Goal: Task Accomplishment & Management: Manage account settings

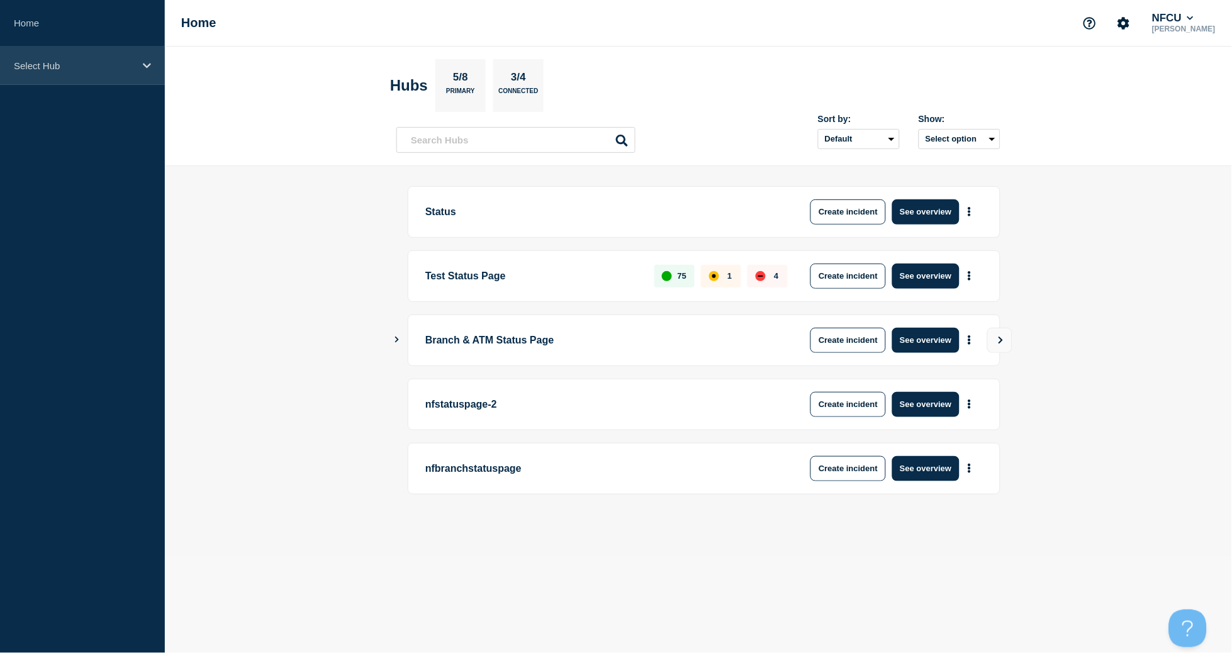
click at [3, 69] on div "Select Hub" at bounding box center [82, 66] width 165 height 38
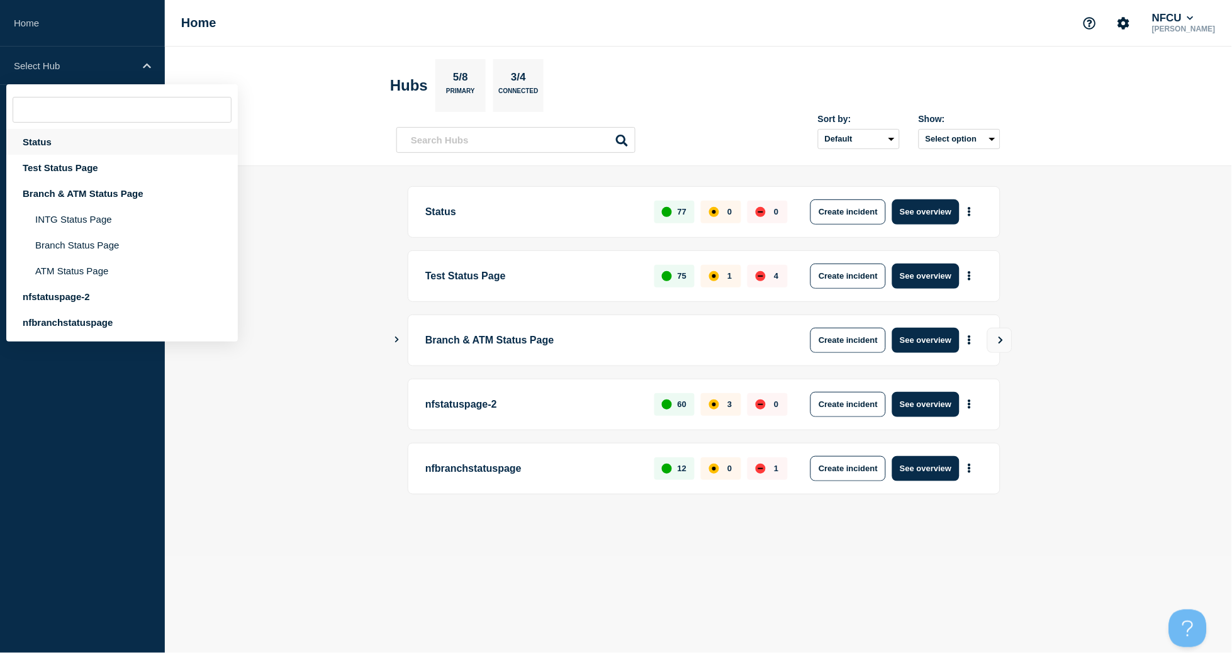
click at [52, 142] on div "Status" at bounding box center [122, 142] width 232 height 26
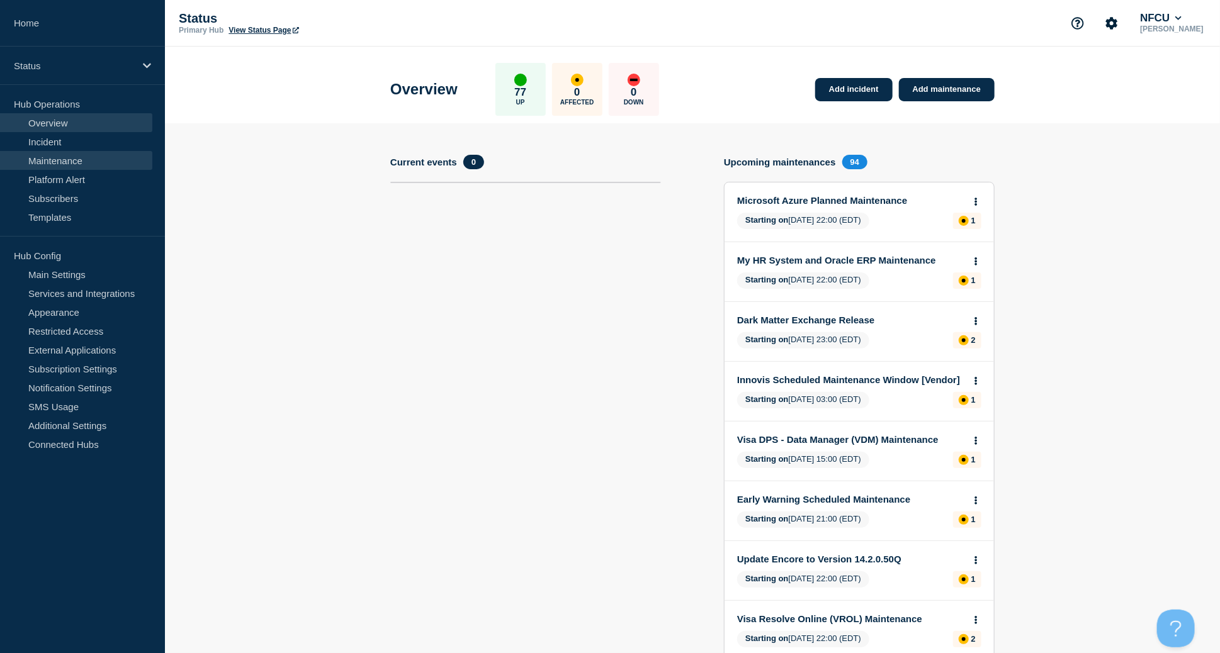
click at [55, 160] on link "Maintenance" at bounding box center [76, 160] width 152 height 19
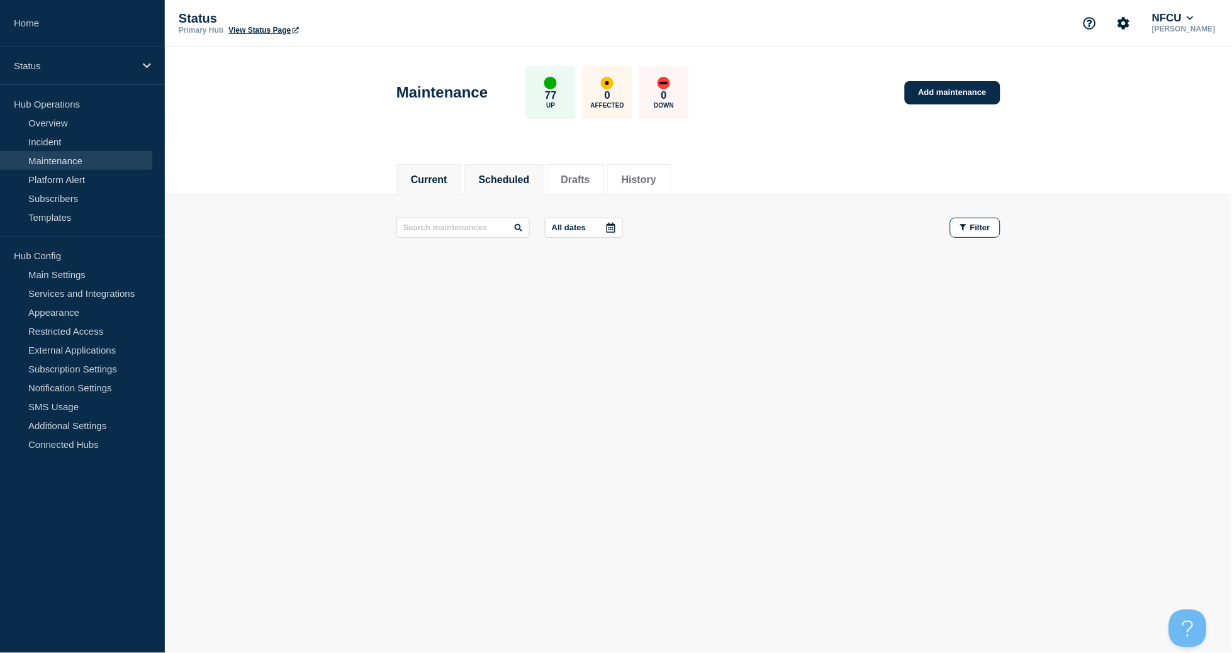
click at [497, 177] on button "Scheduled" at bounding box center [504, 179] width 51 height 11
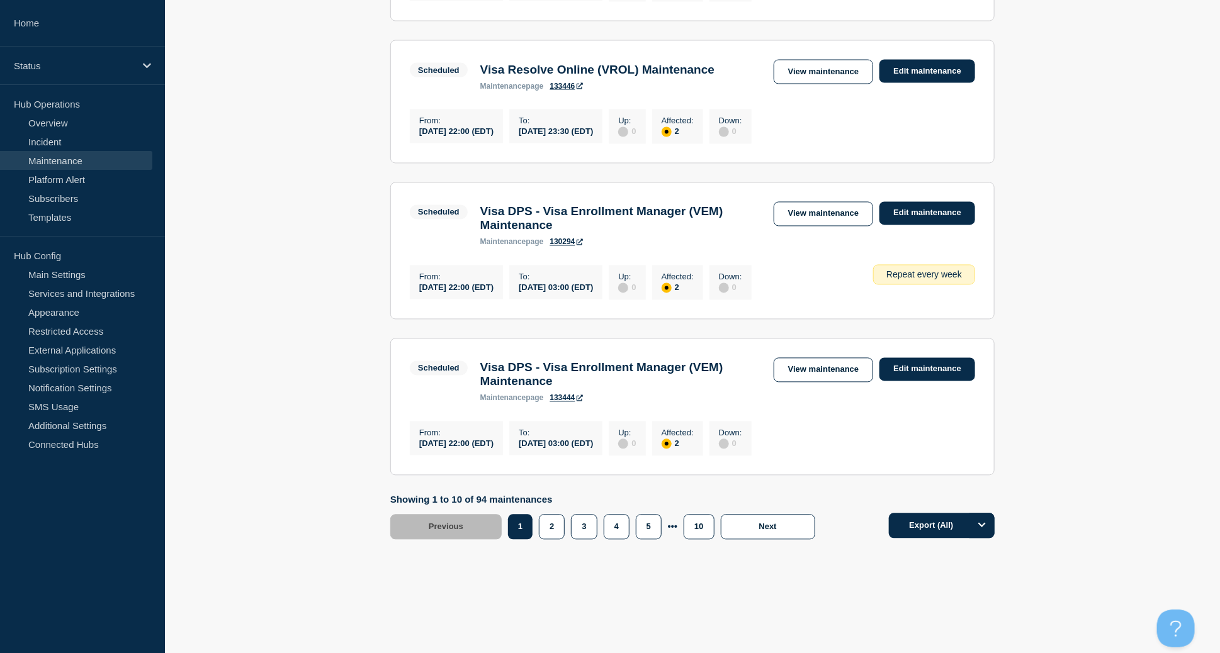
scroll to position [1306, 0]
click at [541, 522] on button "2" at bounding box center [552, 527] width 26 height 25
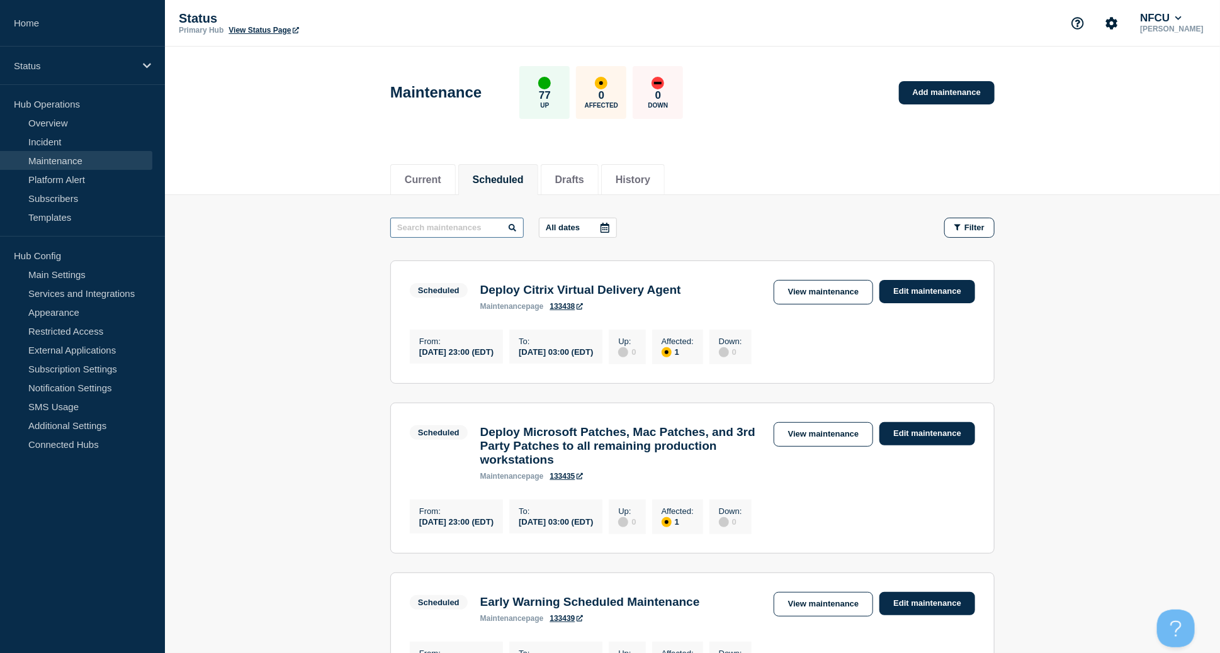
click at [437, 232] on input "text" at bounding box center [456, 228] width 133 height 20
type input "file"
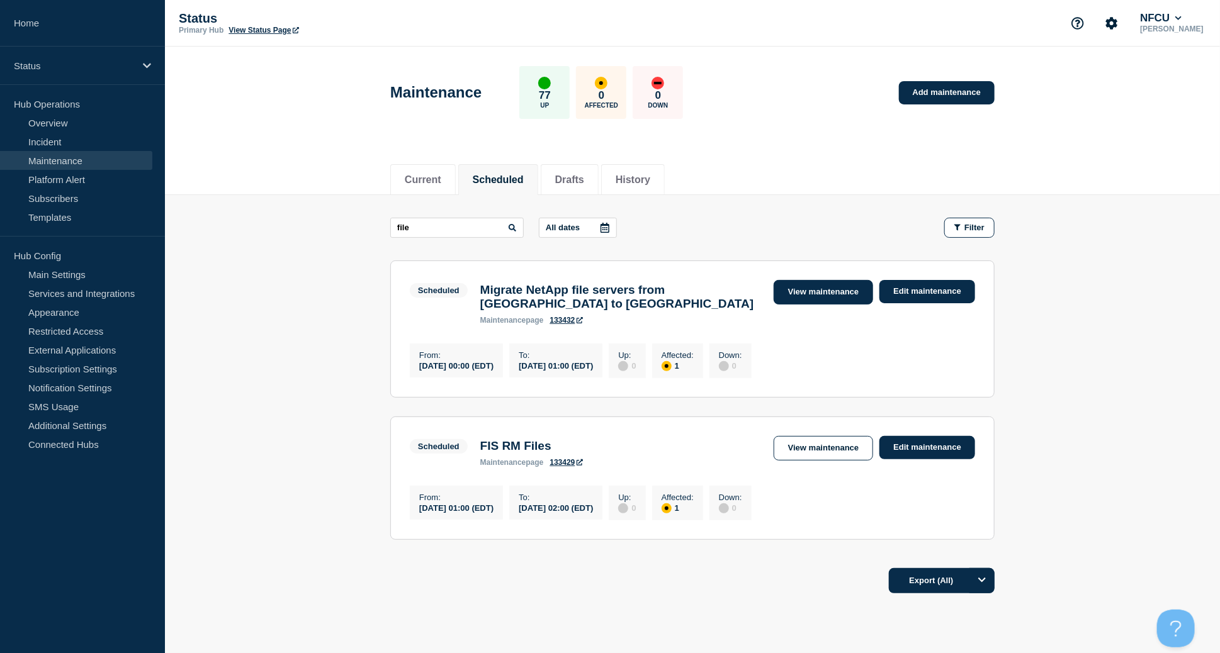
click at [831, 296] on link "View maintenance" at bounding box center [822, 292] width 99 height 25
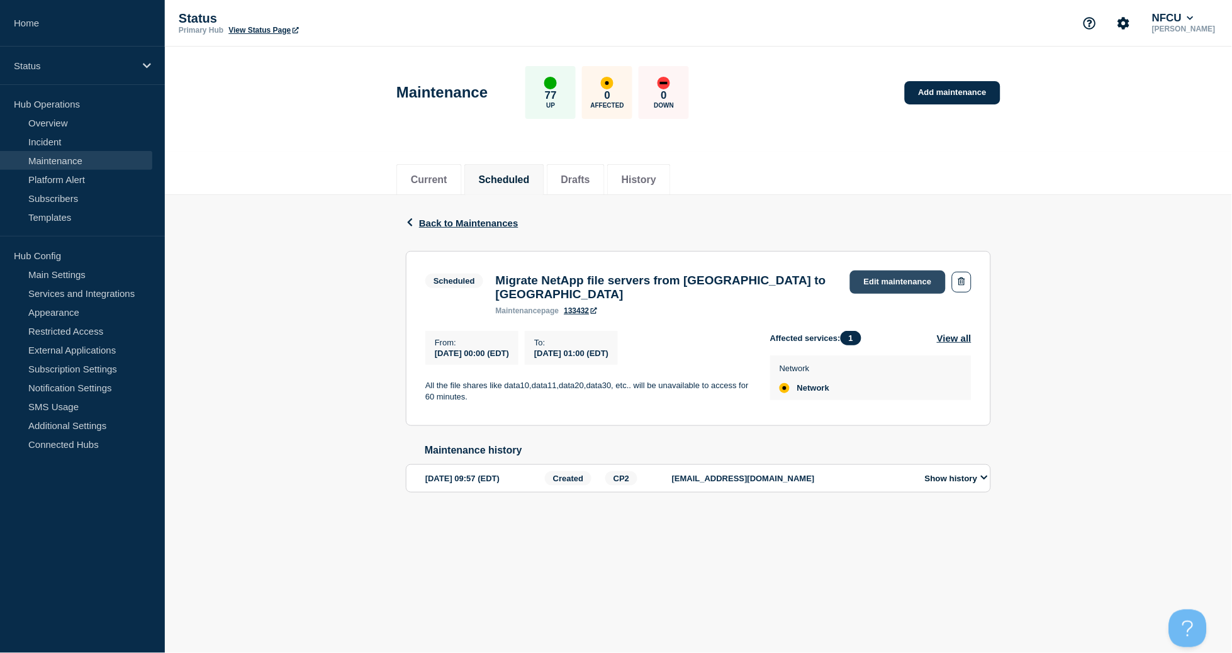
click at [868, 278] on link "Edit maintenance" at bounding box center [898, 282] width 96 height 23
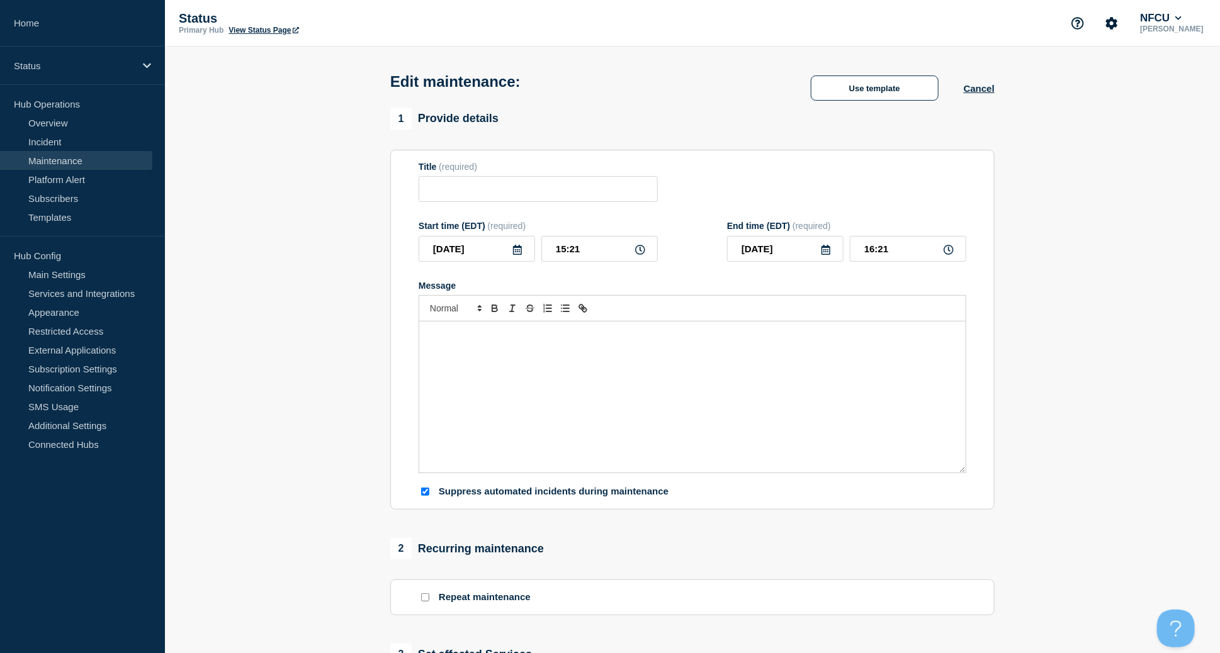
type input "Migrate NetApp file servers from Vienna to Plano"
type input "2025-08-24"
type input "00:00"
type input "2025-08-24"
type input "01:00"
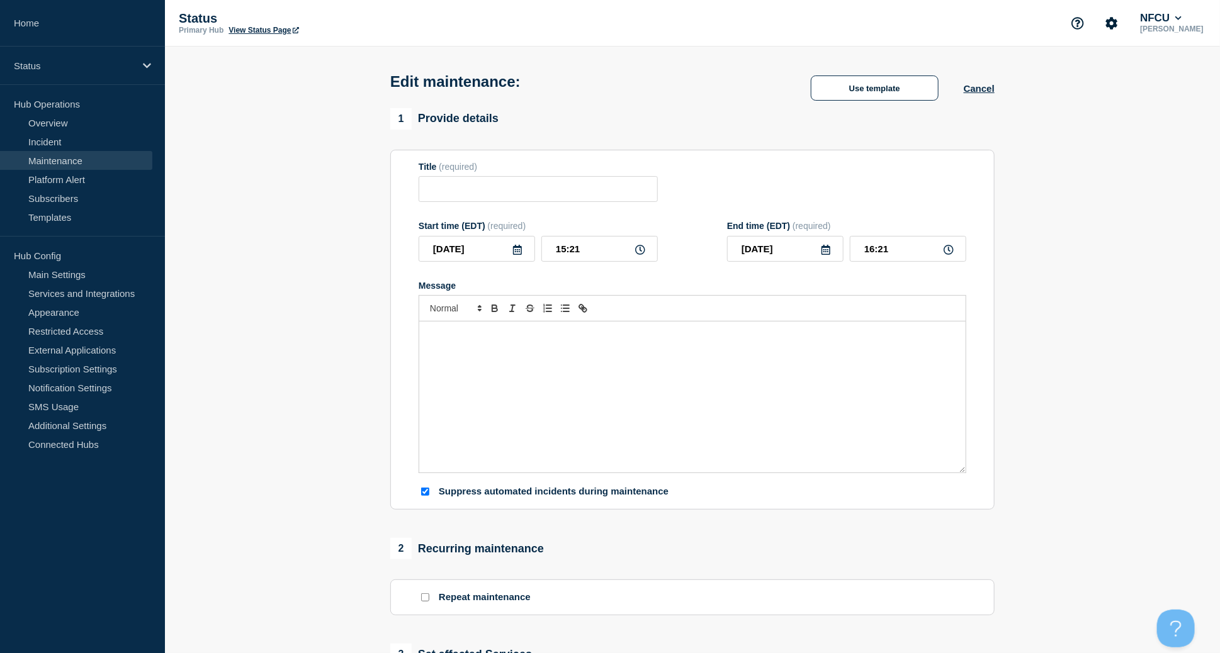
checkbox input "true"
checkbox input "false"
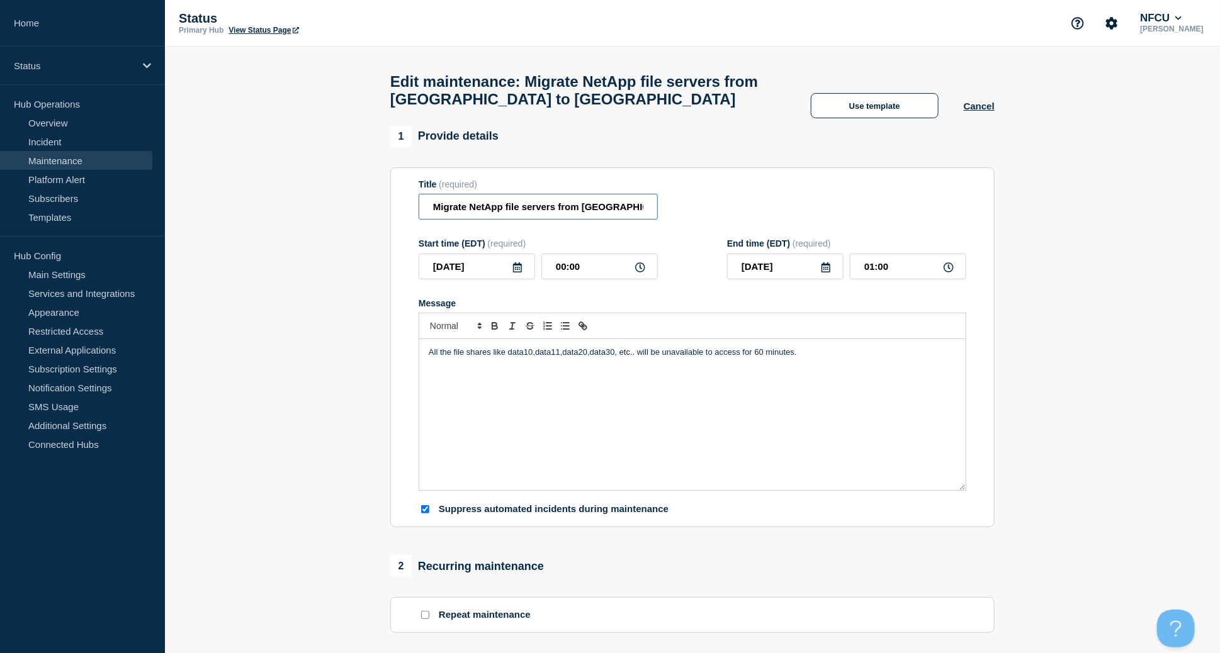
scroll to position [0, 8]
drag, startPoint x: 429, startPoint y: 211, endPoint x: 805, endPoint y: 202, distance: 377.0
click at [805, 202] on div "Title (required) Migrate NetApp file servers from Vienna to Plano" at bounding box center [691, 199] width 547 height 41
paste input "Network File Shares Migration"
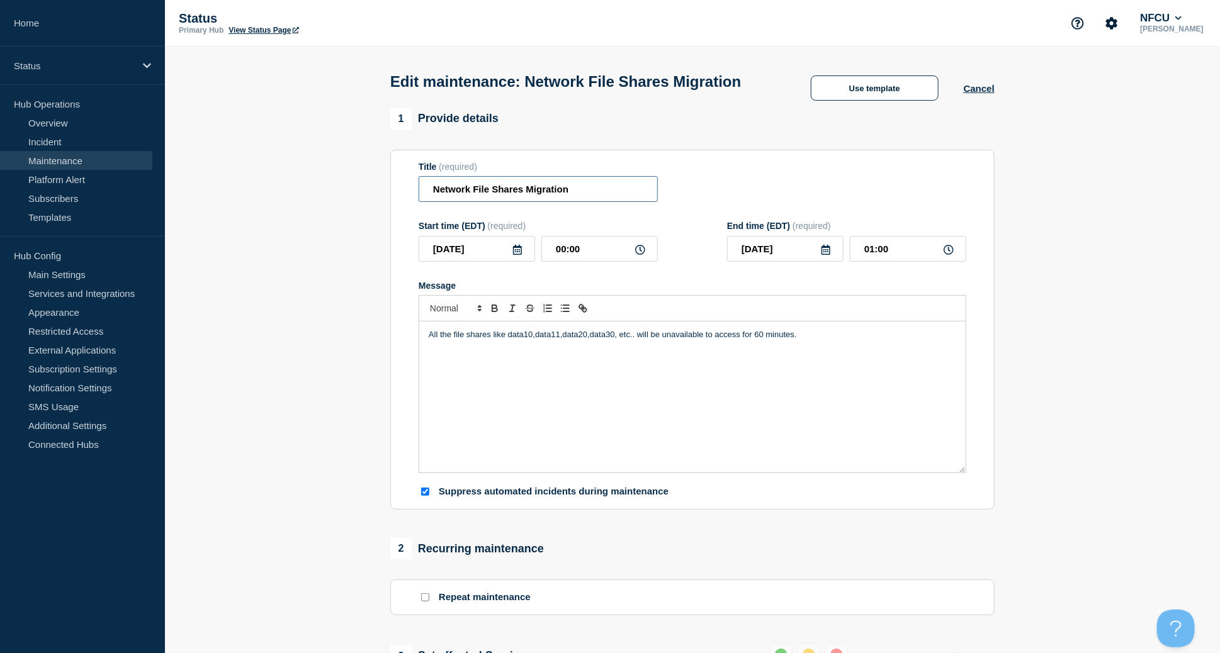
type input "Network File Shares Migration"
click at [561, 435] on div "All the file shares like data10,data11,data20,data30, etc.. will be unavailable…" at bounding box center [692, 397] width 546 height 151
click at [427, 354] on div "All the file shares like data10,data11,data20,data30, etc.. will be unavailable…" at bounding box center [692, 397] width 546 height 151
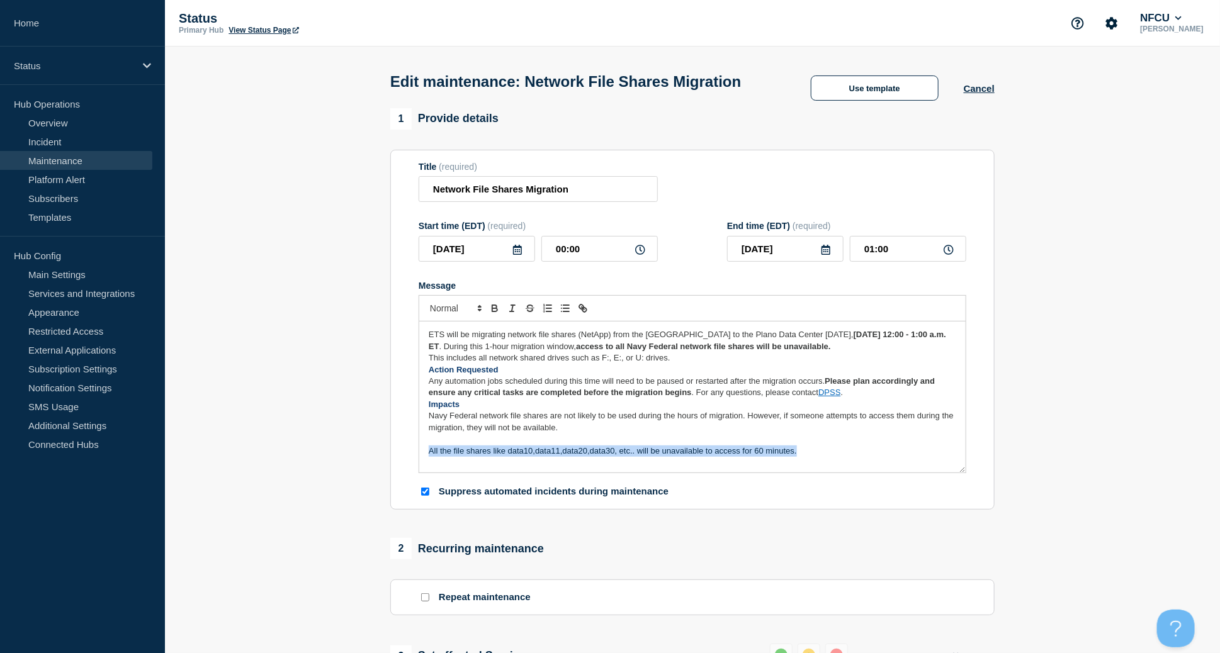
drag, startPoint x: 690, startPoint y: 469, endPoint x: 401, endPoint y: 469, distance: 288.2
click at [401, 469] on section "Title (required) Network File Shares Migration Start time (EDT) (required) 2025…" at bounding box center [692, 330] width 604 height 361
click at [906, 352] on p "ETS will be migrating network file shares (NetApp) from the Vienna Data Center …" at bounding box center [692, 340] width 527 height 23
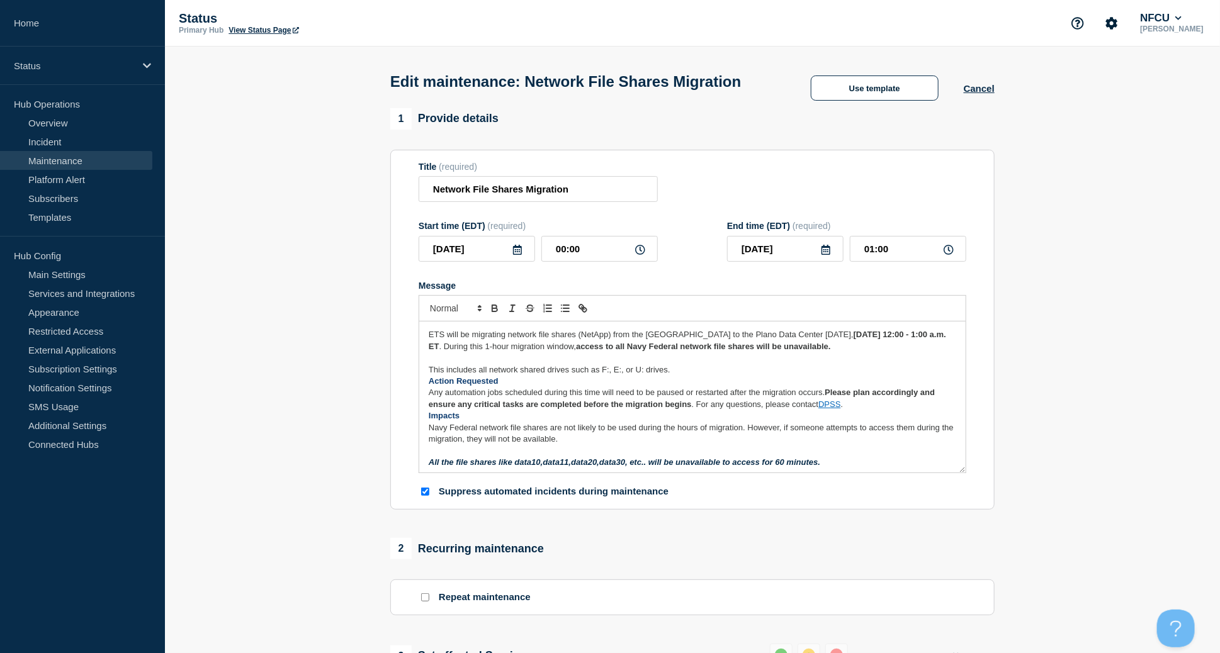
click at [695, 376] on p "This includes all network shared drives such as F:, E:, or U: drives." at bounding box center [692, 369] width 527 height 11
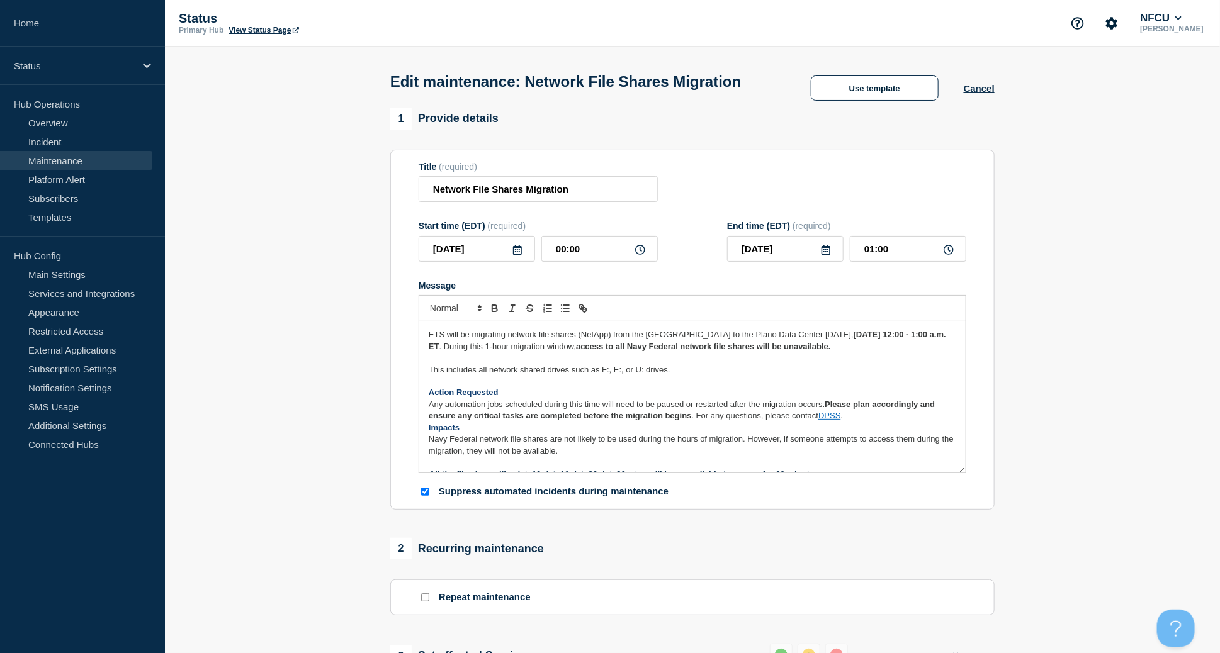
click at [867, 422] on p "Any automation jobs scheduled during this time will need to be paused or restar…" at bounding box center [692, 410] width 527 height 23
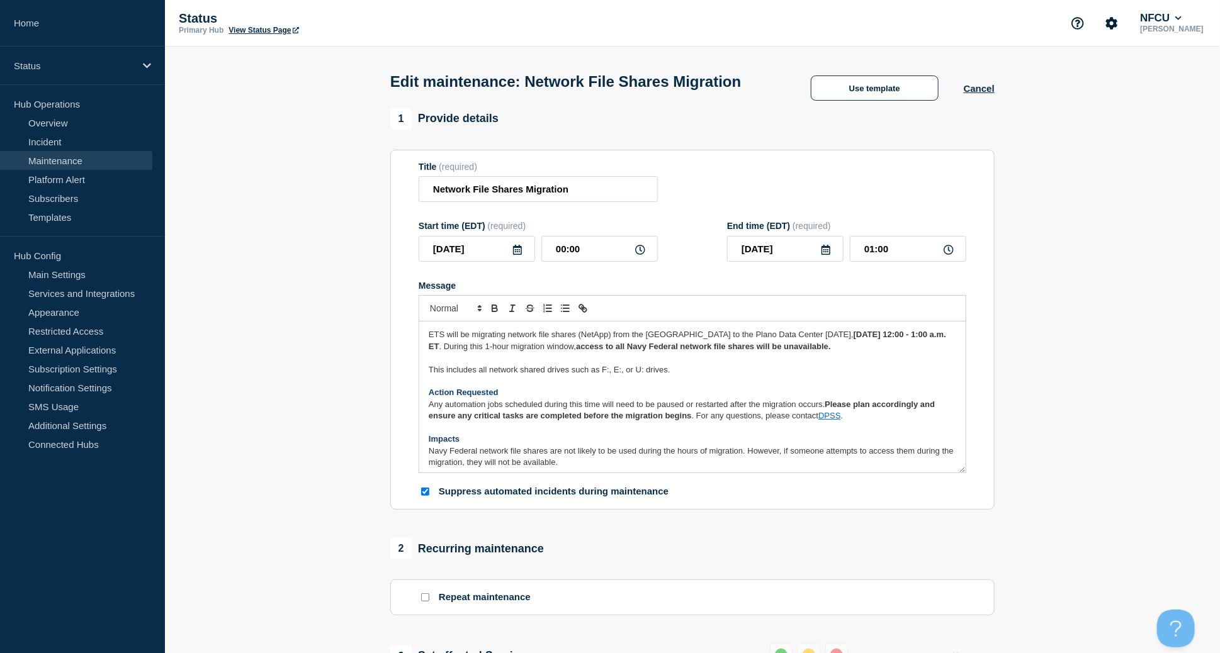
scroll to position [26, 0]
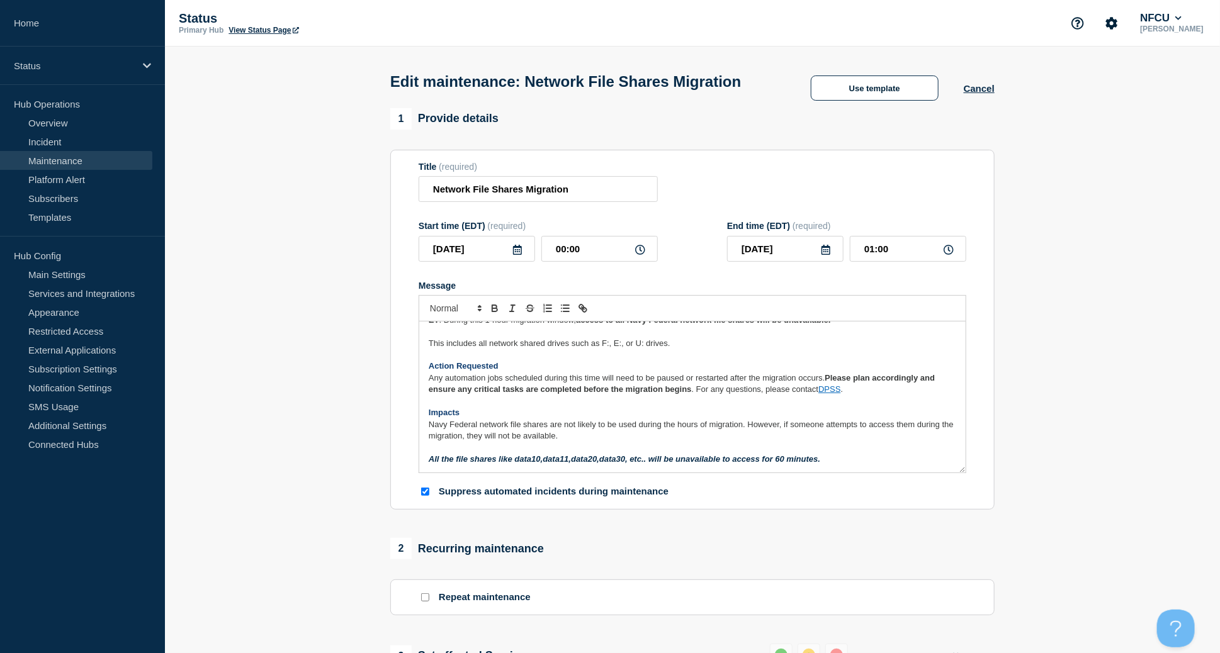
click at [485, 454] on p "Message" at bounding box center [692, 447] width 527 height 11
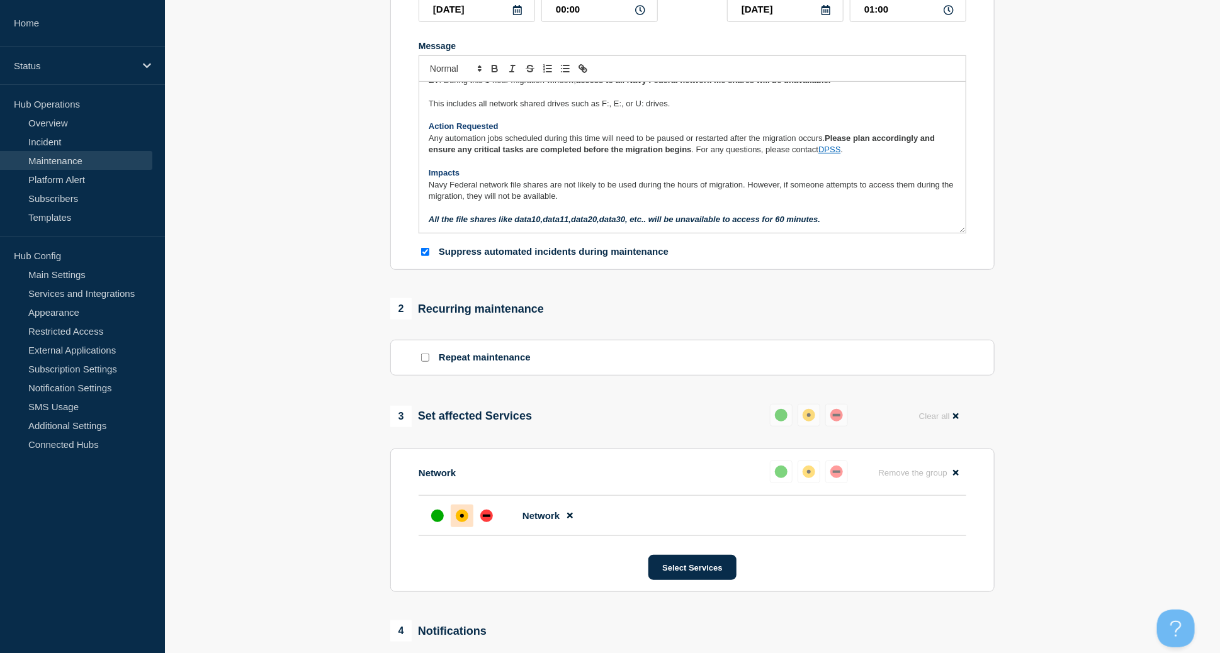
scroll to position [468, 0]
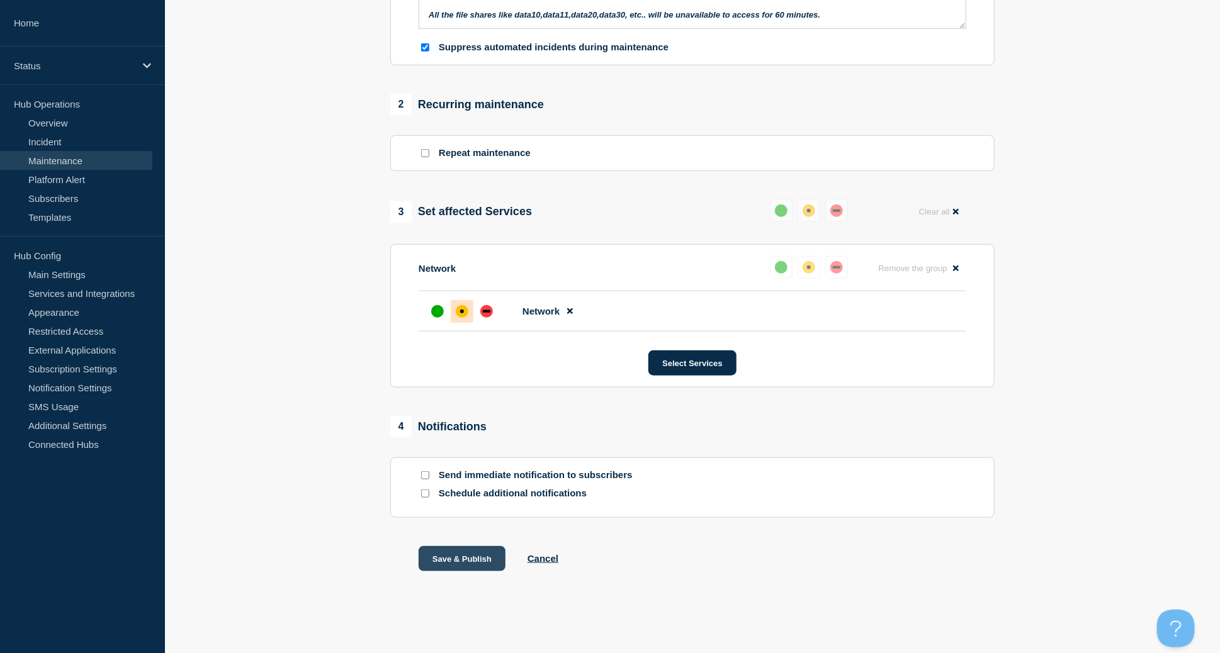
click at [447, 563] on button "Save & Publish" at bounding box center [461, 558] width 87 height 25
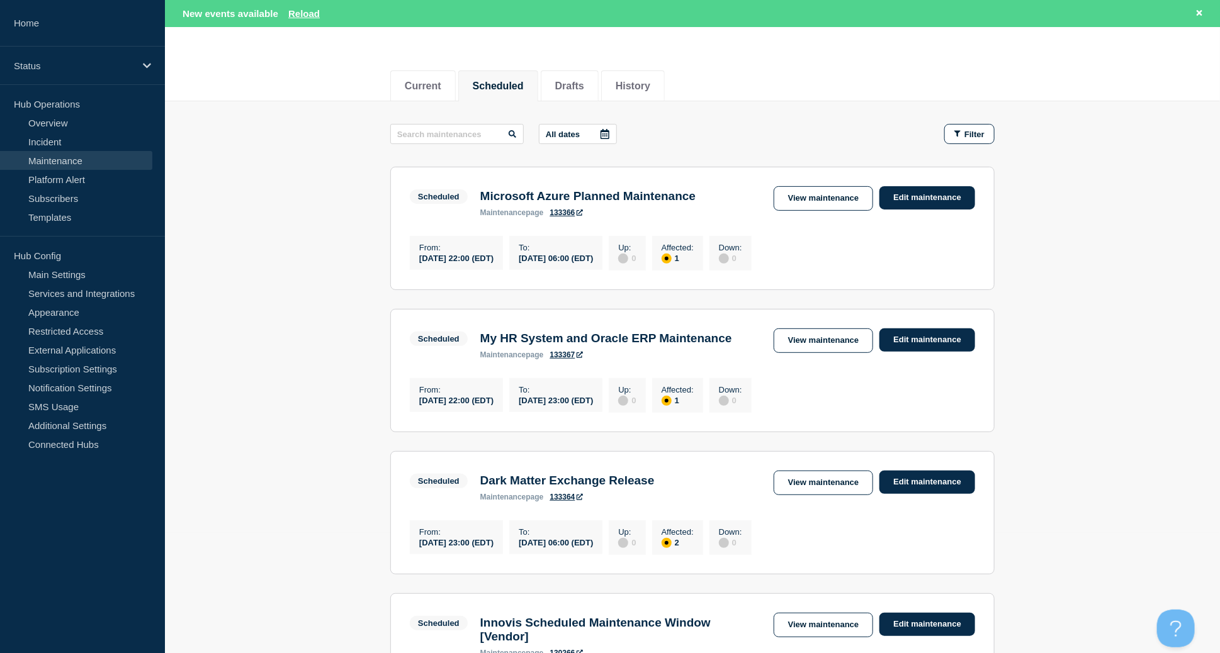
scroll to position [84, 0]
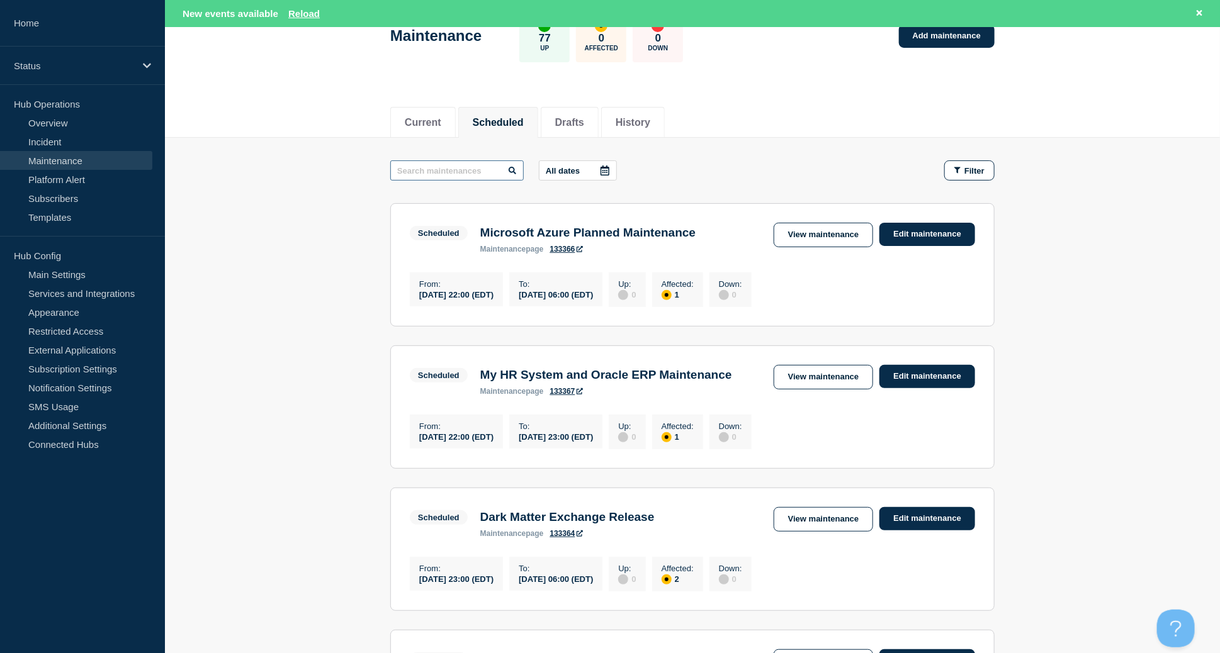
click at [480, 169] on input "text" at bounding box center [456, 170] width 133 height 20
type input "file"
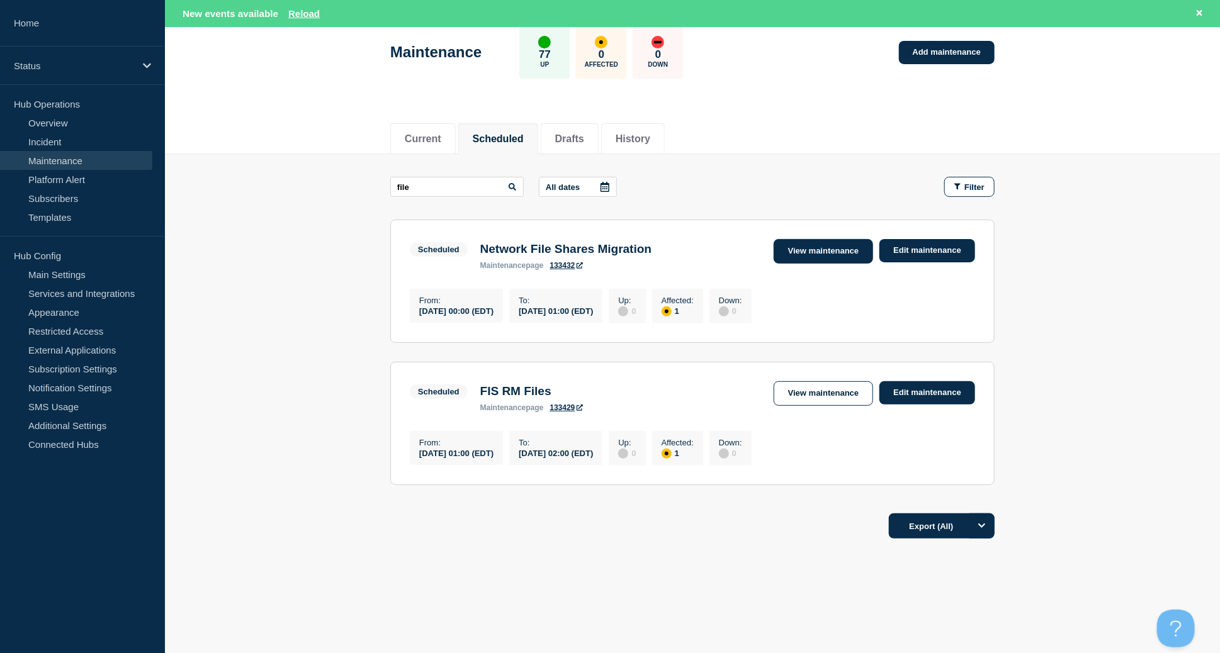
click at [808, 248] on link "View maintenance" at bounding box center [822, 251] width 99 height 25
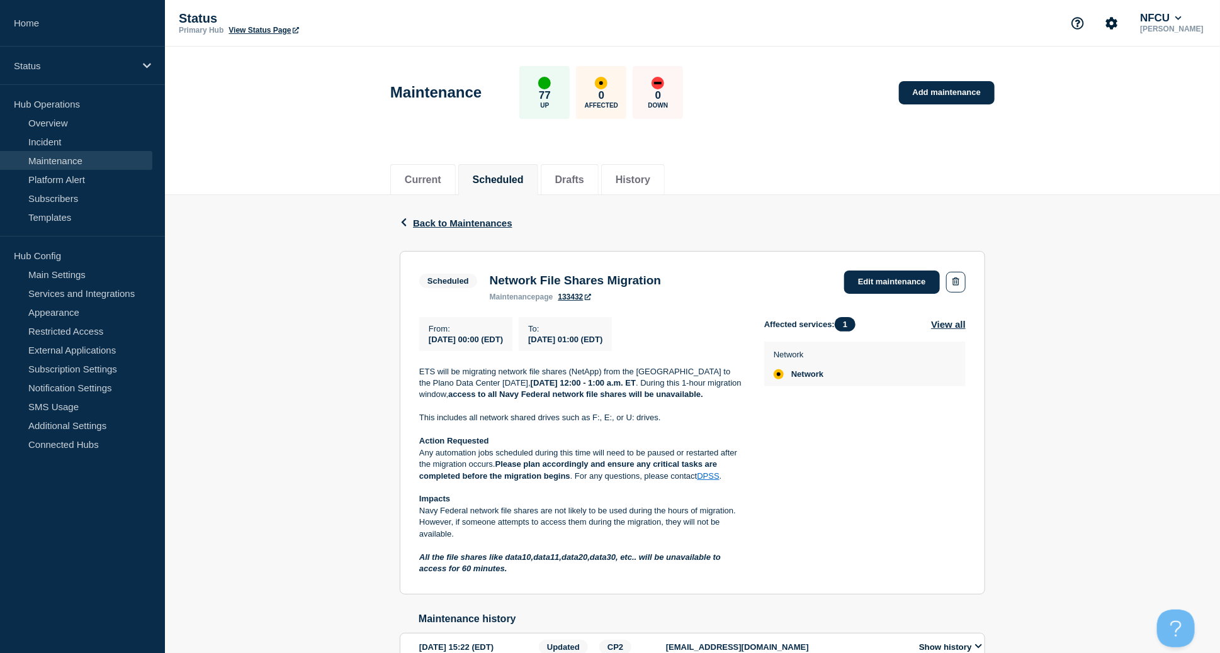
scroll to position [84, 0]
